Goal: Task Accomplishment & Management: Complete application form

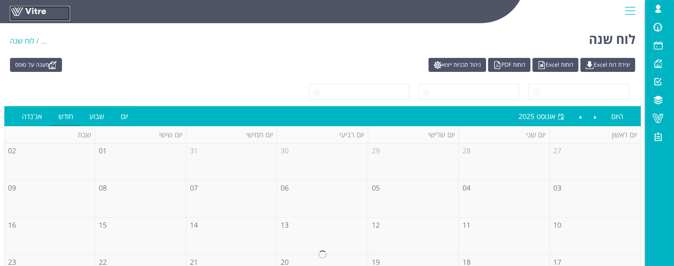
drag, startPoint x: 29, startPoint y: 8, endPoint x: 39, endPoint y: 18, distance: 14.1
click at [29, 8] on link at bounding box center [40, 13] width 60 height 15
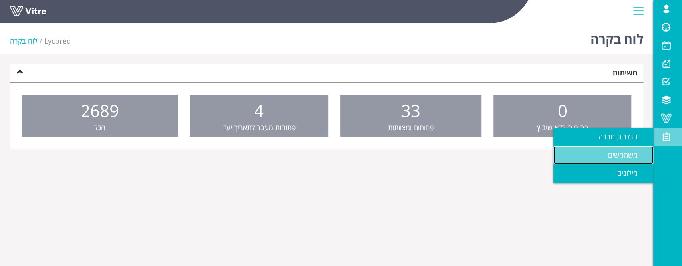
click at [590, 156] on link "משתמשים" at bounding box center [604, 155] width 100 height 18
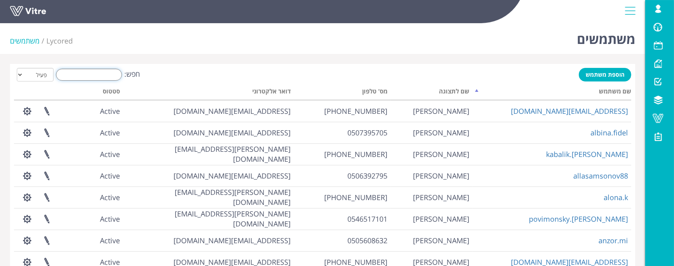
click at [95, 75] on input "חפש:" at bounding box center [89, 75] width 66 height 12
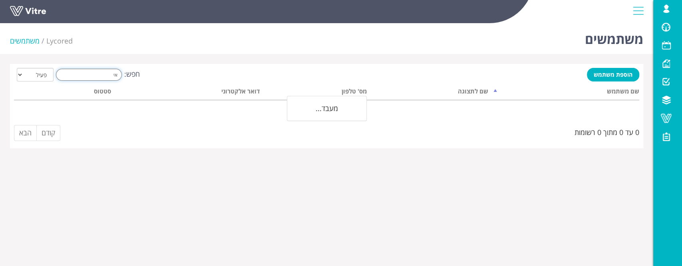
type input "א"
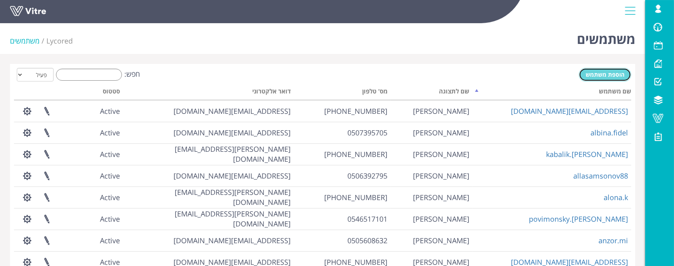
click at [593, 72] on span "הוספת משתמש" at bounding box center [605, 75] width 39 height 8
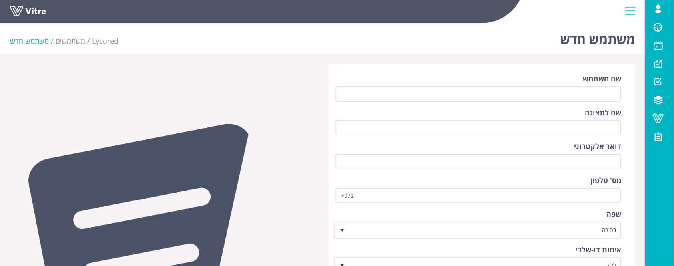
click at [575, 82] on div "שם משתמש" at bounding box center [478, 88] width 286 height 28
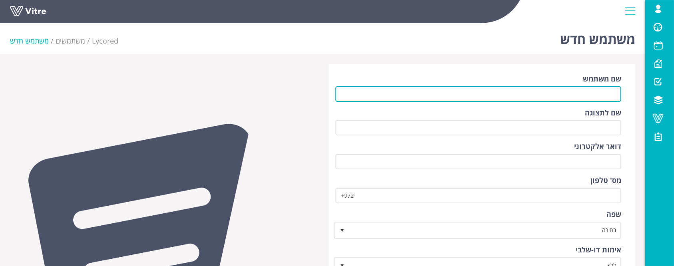
click at [573, 92] on input "שם משתמש" at bounding box center [478, 94] width 286 height 16
type input "ש"
type input "Ayellet-hashahar.kalifa@lycored.com"
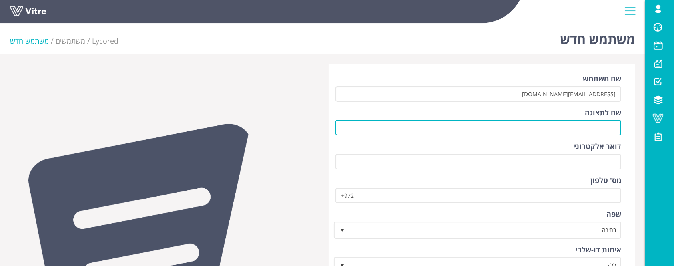
click at [592, 127] on input "שם לתצוגה" at bounding box center [478, 128] width 286 height 16
type input "t"
type input "איילת השחר כליפה"
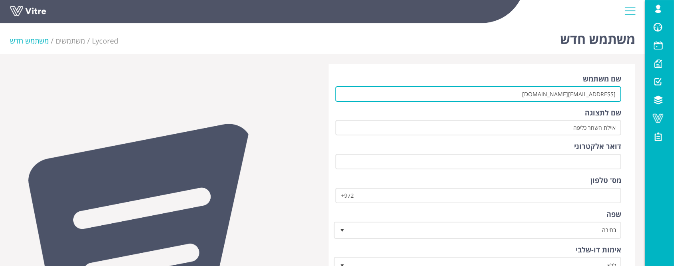
drag, startPoint x: 508, startPoint y: 97, endPoint x: 618, endPoint y: 94, distance: 110.0
click at [618, 94] on input "Ayellet-hashahar.kalifa@lycored.com" at bounding box center [478, 94] width 286 height 16
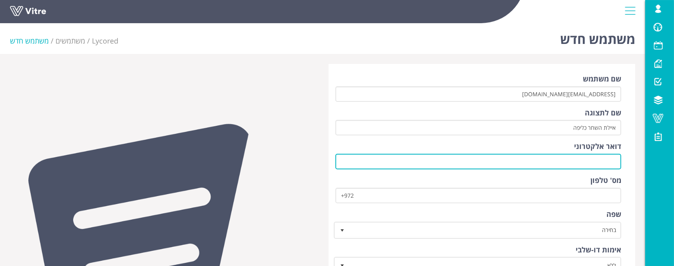
click at [574, 159] on input "דואר אלקטרוני" at bounding box center [478, 162] width 286 height 16
paste input "Ayellet-hashahar.kalifa@lycored.com"
type input "Ayellet-hashahar.kalifa@lycored.com"
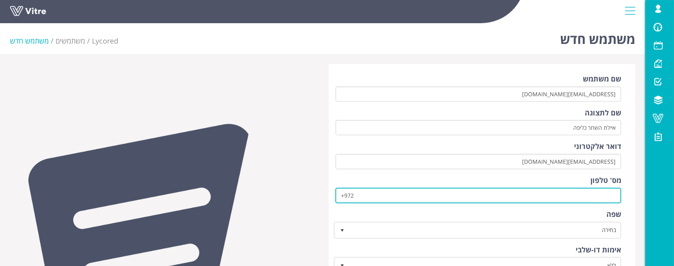
click at [573, 194] on input "+972" at bounding box center [478, 196] width 286 height 16
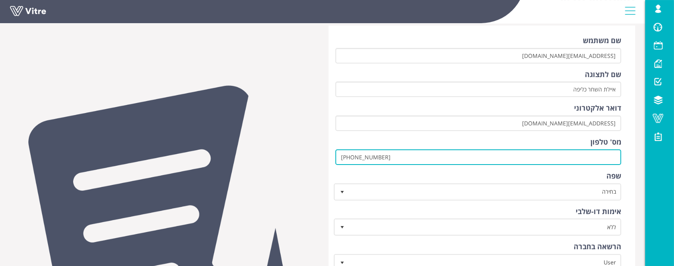
scroll to position [106, 0]
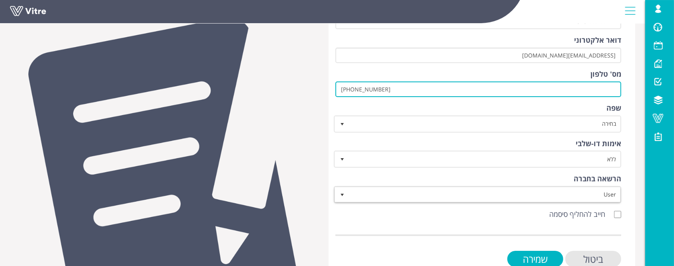
type input "[PHONE_NUMBER]"
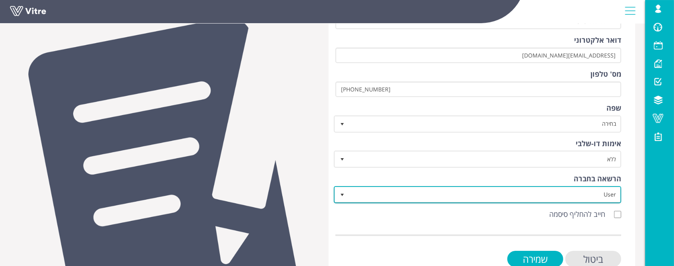
click at [558, 200] on span "User" at bounding box center [484, 194] width 271 height 14
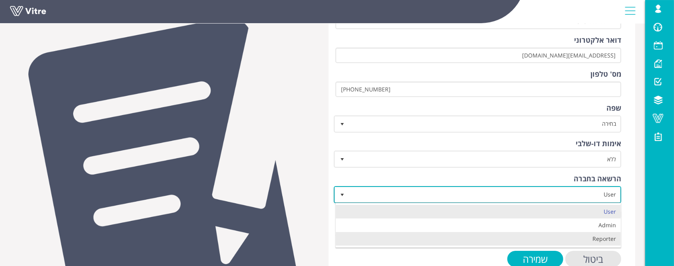
click at [573, 237] on li "Reporter" at bounding box center [478, 239] width 285 height 14
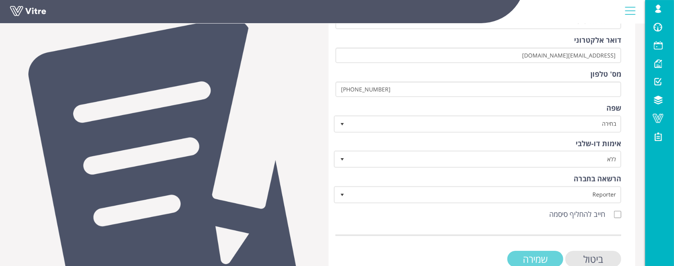
click at [552, 256] on input "שמירה" at bounding box center [535, 259] width 56 height 16
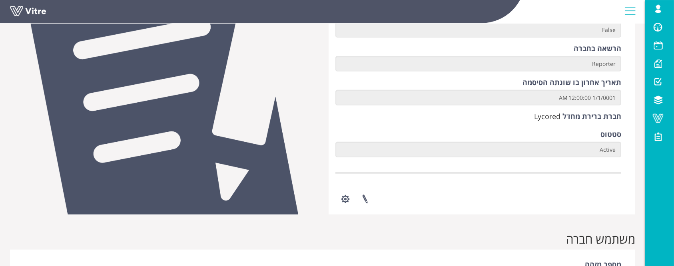
scroll to position [320, 0]
click at [344, 201] on button "button" at bounding box center [345, 198] width 20 height 21
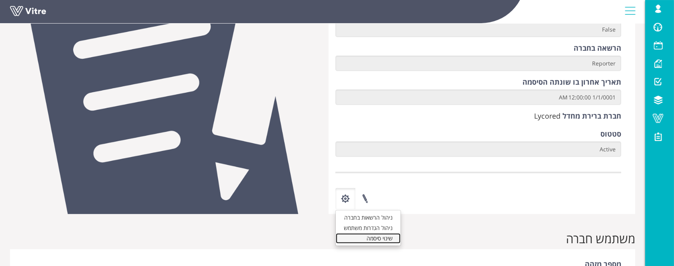
click at [373, 237] on link "שינוי סיסמה" at bounding box center [368, 238] width 65 height 10
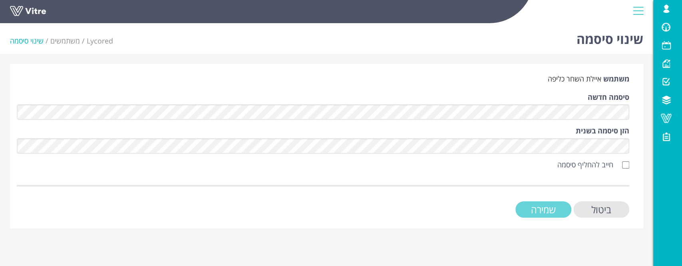
click at [557, 206] on input "שמירה" at bounding box center [544, 209] width 56 height 16
